Goal: Information Seeking & Learning: Learn about a topic

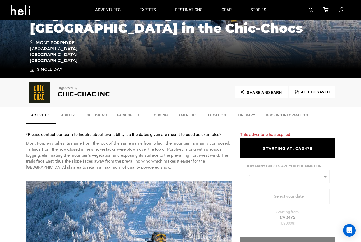
scroll to position [100, 0]
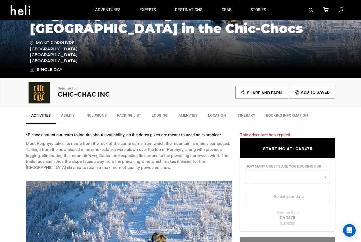
click at [157, 117] on link "Lodging" at bounding box center [159, 116] width 27 height 13
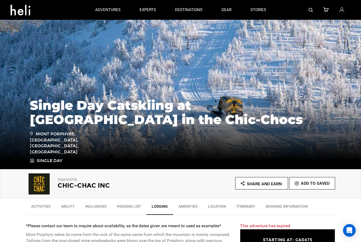
scroll to position [0, 0]
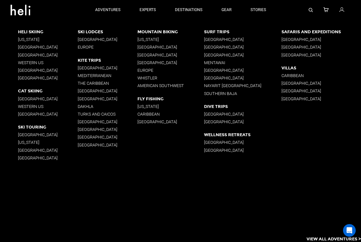
click at [50, 99] on p "[GEOGRAPHIC_DATA]" at bounding box center [48, 98] width 60 height 5
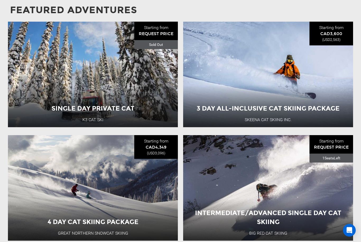
scroll to position [471, 0]
click at [169, 117] on div "Single Day Private Cat K3 Cat Ski [GEOGRAPHIC_DATA] Single Day View Adventure" at bounding box center [93, 75] width 170 height 106
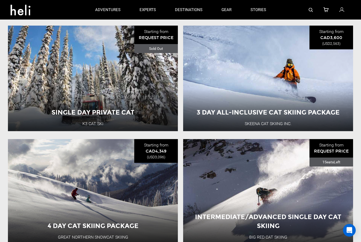
scroll to position [466, 0]
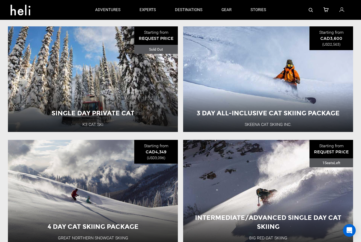
click at [283, 121] on button "View Adventure" at bounding box center [267, 114] width 53 height 13
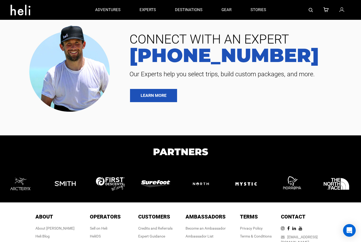
scroll to position [17, 0]
